Goal: Information Seeking & Learning: Check status

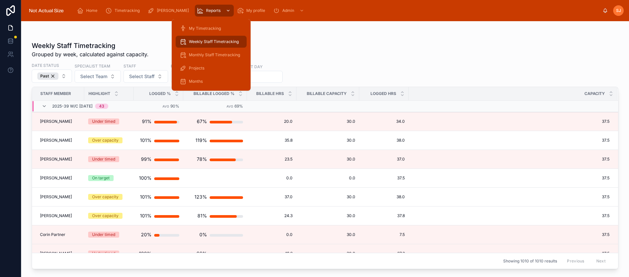
click at [206, 6] on div "Reports" at bounding box center [214, 10] width 35 height 11
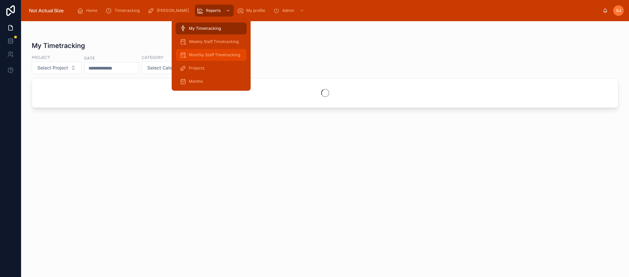
click at [202, 52] on span "Monthly Staff Timetracking" at bounding box center [214, 54] width 51 height 5
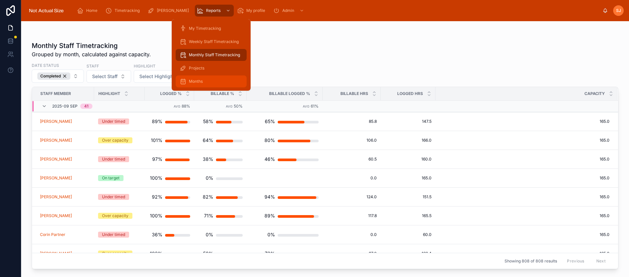
click at [197, 81] on span "Months" at bounding box center [196, 81] width 14 height 5
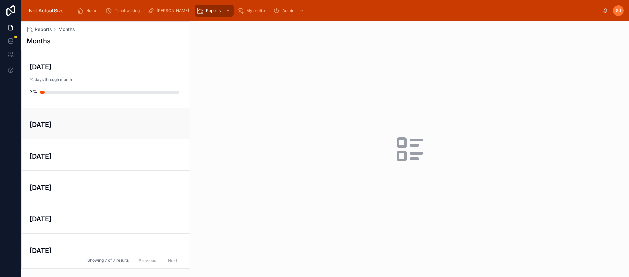
click at [149, 122] on h3 "[DATE]" at bounding box center [106, 125] width 152 height 10
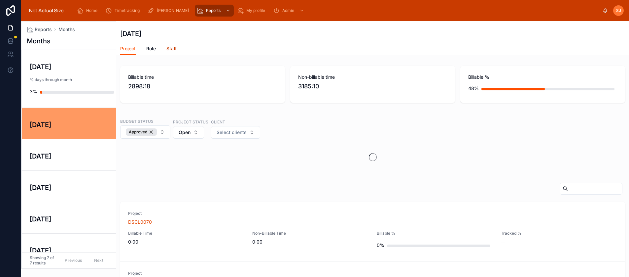
click at [168, 46] on span "Staff" at bounding box center [172, 48] width 10 height 7
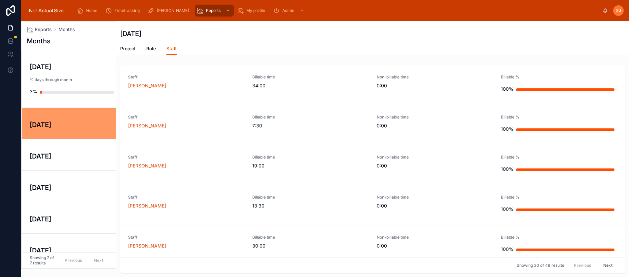
scroll to position [2, 0]
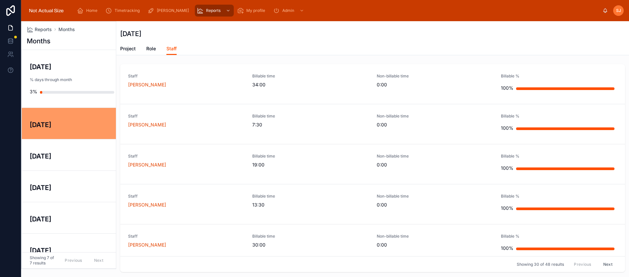
click at [162, 47] on div "Project Role Staff" at bounding box center [372, 48] width 505 height 13
click at [153, 48] on span "Role" at bounding box center [151, 48] width 10 height 7
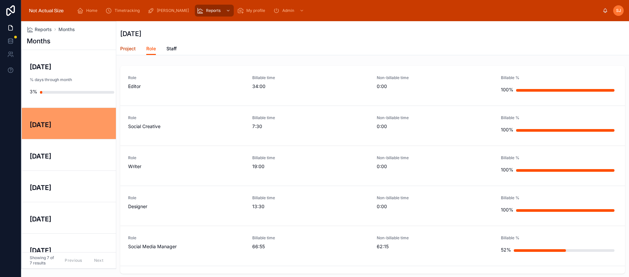
click at [135, 49] on span "Project" at bounding box center [128, 48] width 16 height 7
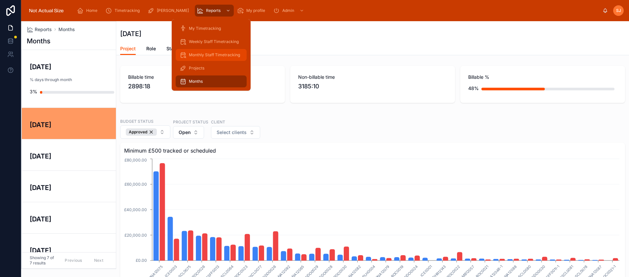
click at [204, 57] on span "Monthly Staff Timetracking" at bounding box center [214, 54] width 51 height 5
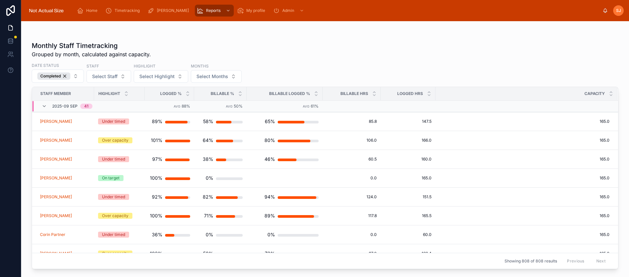
click at [224, 44] on div "Monthly Staff Timetracking Grouped by month, calculated against capacity." at bounding box center [325, 49] width 587 height 17
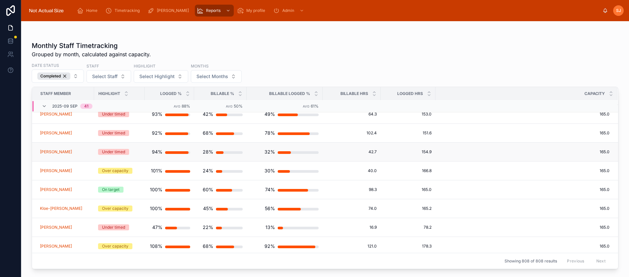
scroll to position [299, 0]
click at [72, 150] on div "[PERSON_NAME]" at bounding box center [65, 151] width 50 height 5
click at [51, 150] on span "[PERSON_NAME]" at bounding box center [56, 151] width 32 height 5
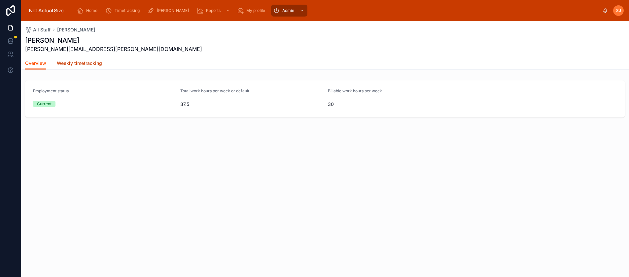
click at [85, 60] on span "Weekly timetracking" at bounding box center [79, 63] width 45 height 7
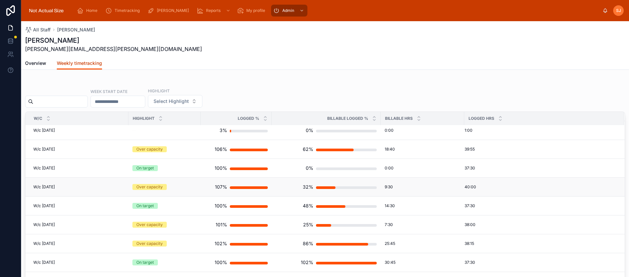
scroll to position [11, 0]
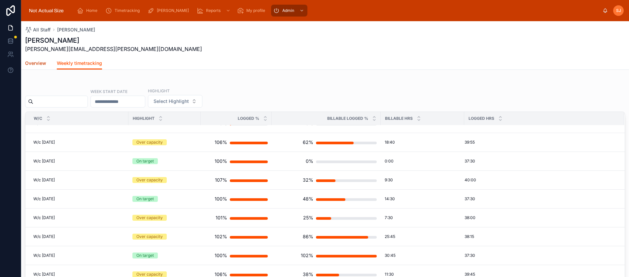
click at [41, 62] on span "Overview" at bounding box center [35, 63] width 21 height 7
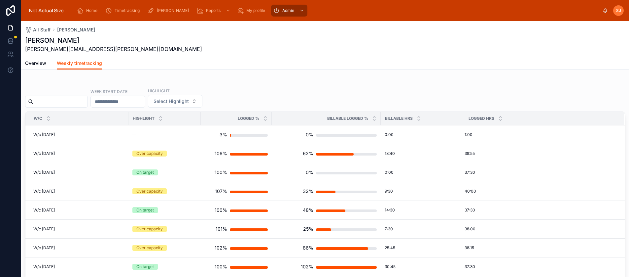
click at [201, 46] on div "[PERSON_NAME] [PERSON_NAME][EMAIL_ADDRESS][PERSON_NAME][DOMAIN_NAME]" at bounding box center [325, 44] width 600 height 17
click at [34, 65] on span "Overview" at bounding box center [35, 63] width 21 height 7
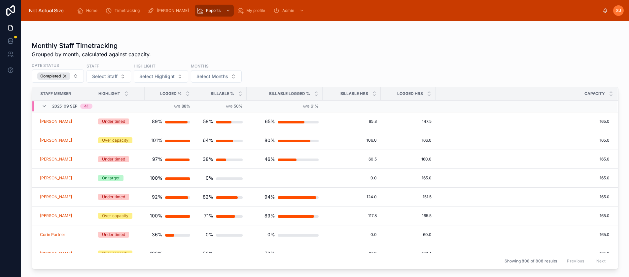
click at [311, 75] on div "Date Status Completed Staff Select Staff Highlight Select Highlight Months Sele…" at bounding box center [325, 72] width 587 height 20
